Goal: Find specific page/section: Find specific page/section

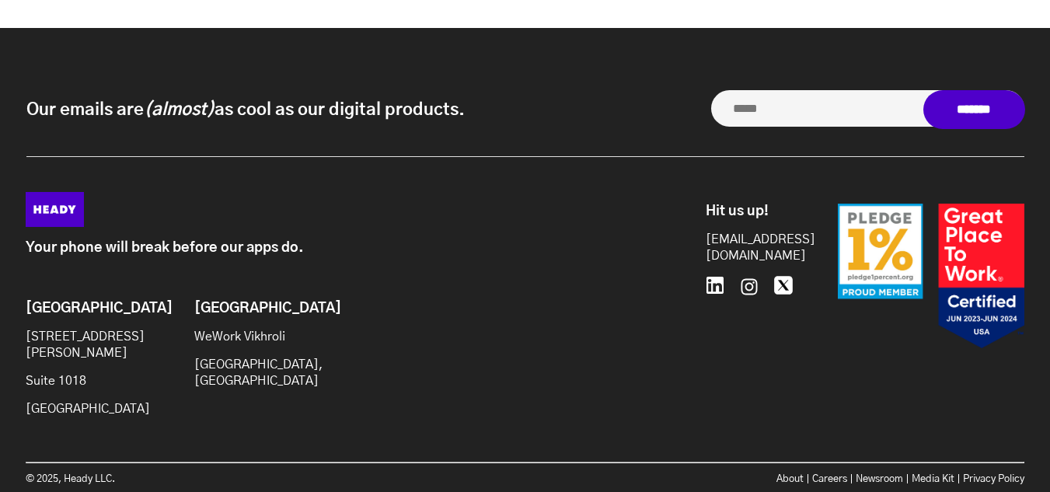
scroll to position [4134, 0]
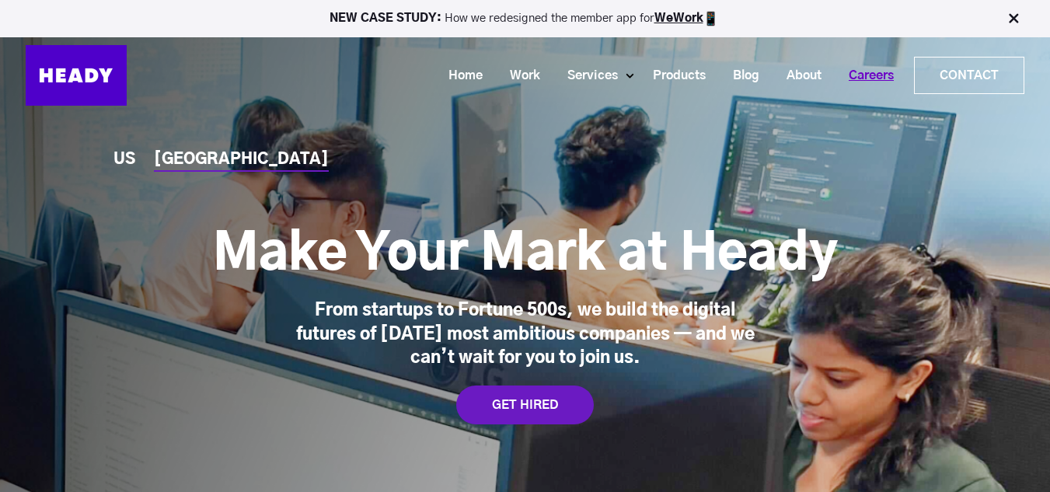
click at [860, 73] on link "Careers" at bounding box center [865, 75] width 72 height 29
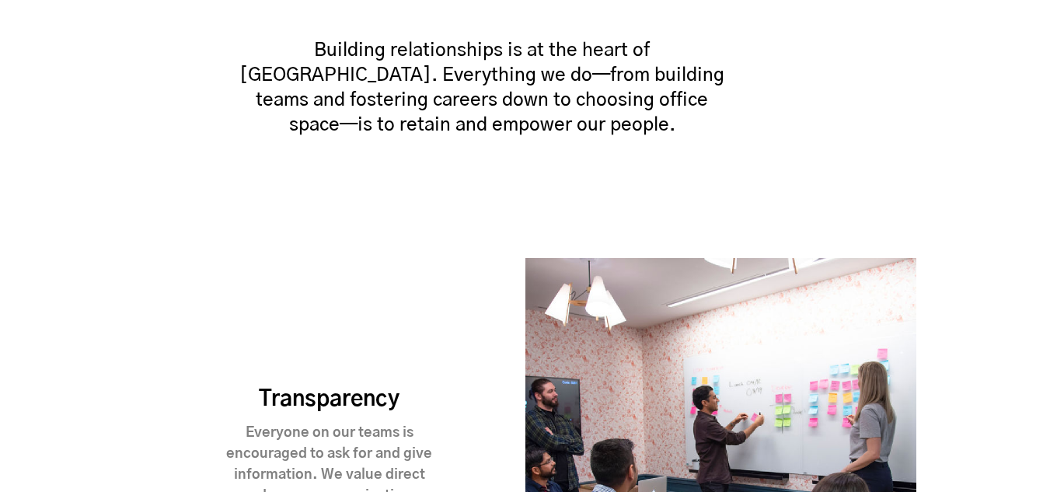
scroll to position [1088, 0]
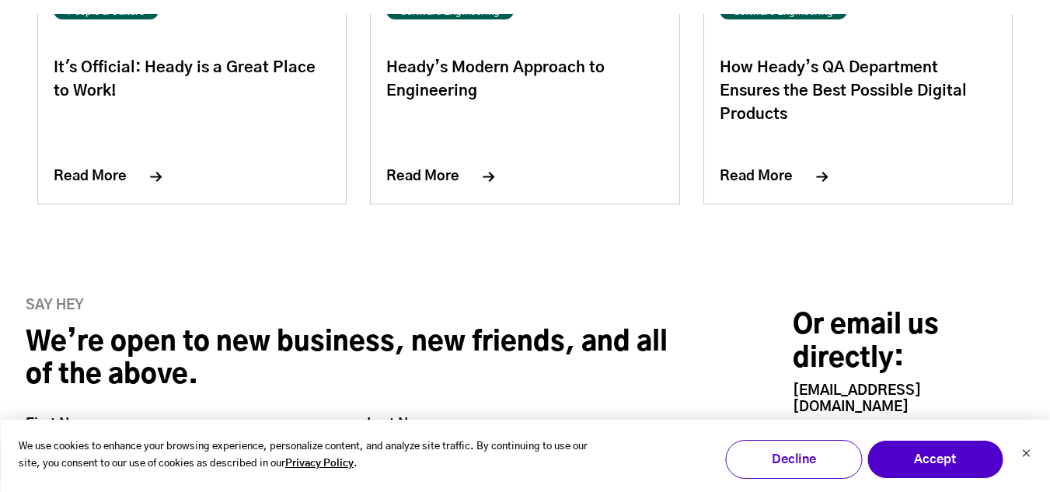
scroll to position [6441, 0]
